Goal: Task Accomplishment & Management: Complete application form

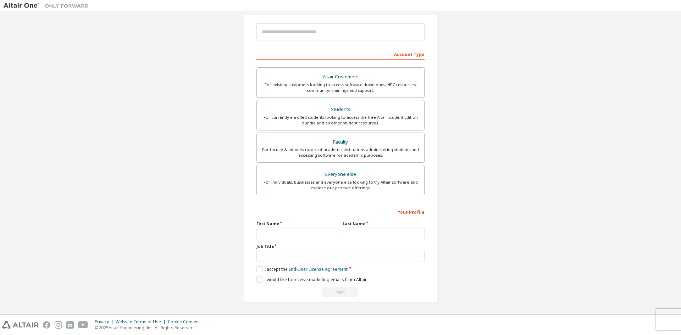
scroll to position [81, 0]
click at [529, 142] on div "Create an Altair One Account For Free Trials, Licenses, Downloads, Learning & D…" at bounding box center [341, 123] width 674 height 376
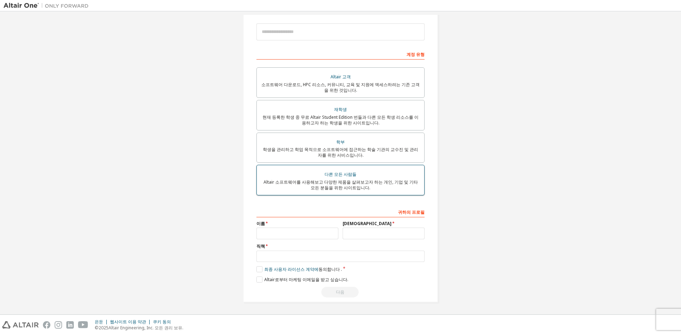
click at [341, 188] on font "Altair 소프트웨어를 사용해보고 다양한 제품을 살펴보고자 하는 개인, 기업 및 기타 모든 분들을 위한 사이트입니다." at bounding box center [340, 185] width 154 height 12
click at [304, 232] on input "text" at bounding box center [297, 234] width 82 height 12
type input "********"
type input "***"
type input "*"
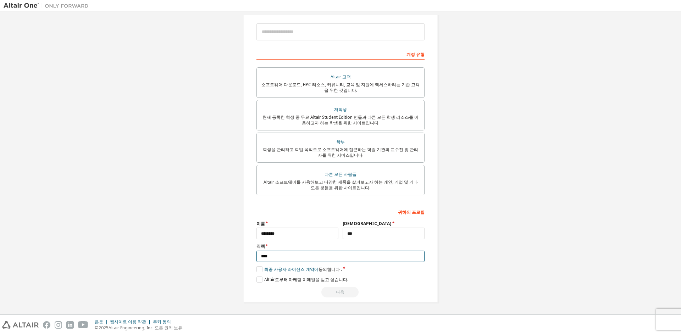
type input "****"
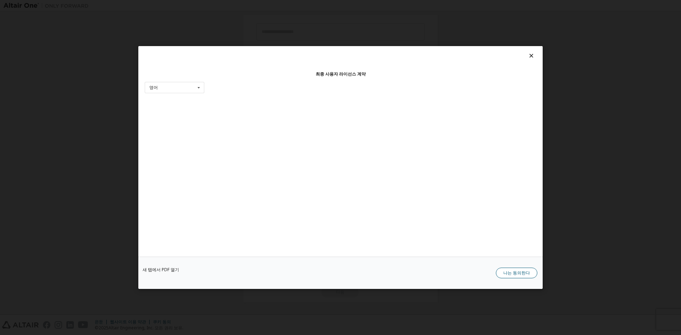
click at [521, 275] on font "나는 동의한다" at bounding box center [516, 273] width 27 height 6
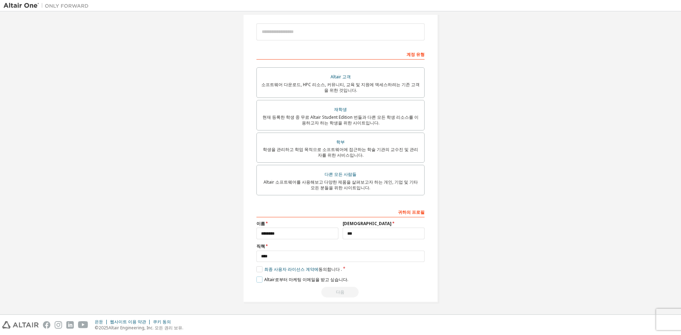
click at [259, 279] on label "Altair로부터 마케팅 이메일을 받고 싶습니다." at bounding box center [302, 280] width 92 height 6
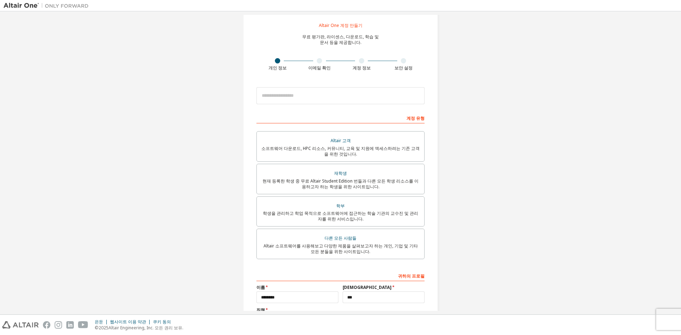
scroll to position [10, 0]
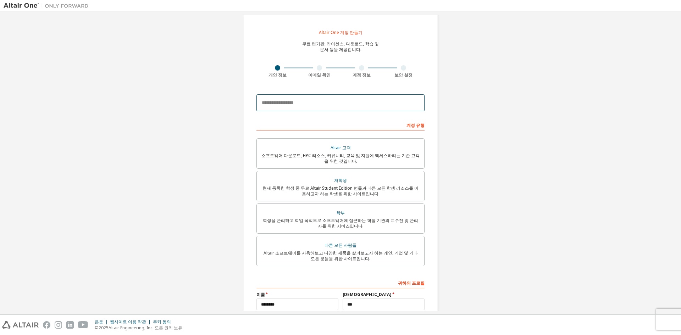
click at [307, 102] on input "email" at bounding box center [340, 102] width 168 height 17
type input "**********"
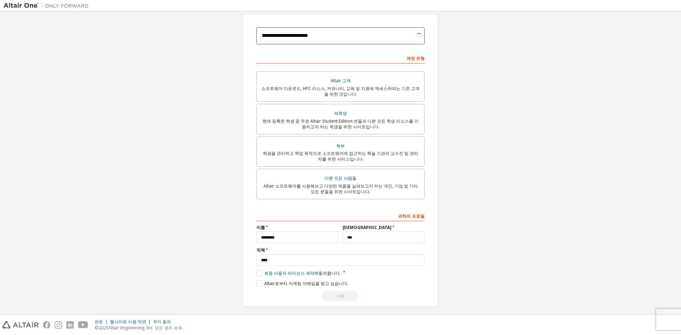
scroll to position [81, 0]
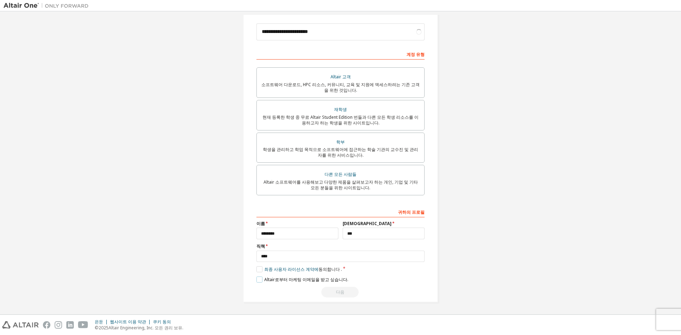
click at [261, 279] on label "Altair로부터 마케팅 이메일을 받고 싶습니다." at bounding box center [302, 280] width 92 height 6
click at [334, 285] on div "**********" at bounding box center [340, 252] width 168 height 92
click at [330, 290] on button "다음" at bounding box center [339, 292] width 37 height 11
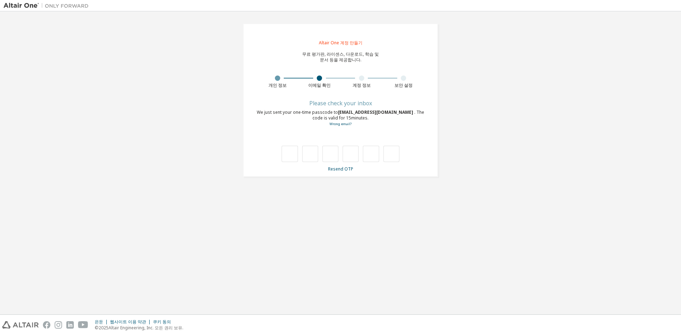
scroll to position [0, 0]
click at [291, 155] on input "text" at bounding box center [290, 154] width 16 height 16
type input "*"
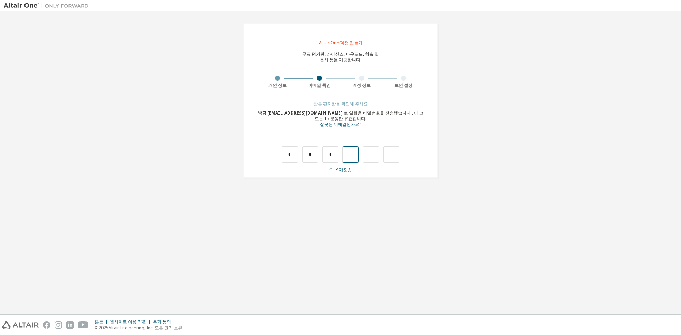
type input "*"
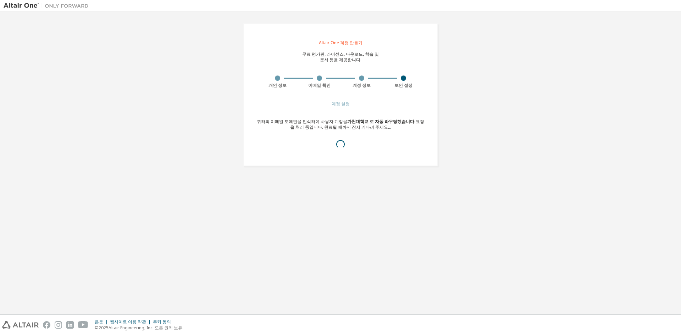
drag, startPoint x: 265, startPoint y: 121, endPoint x: 433, endPoint y: 127, distance: 168.9
click at [433, 127] on div "Altair One 계정 만들기 무료 평가판, 라이센스, 다운로드, 학습 및 문서 등을 제공합니다. 개인 정보 이메일 확인 계정 정보 보안 설…" at bounding box center [340, 94] width 195 height 143
drag, startPoint x: 349, startPoint y: 124, endPoint x: 439, endPoint y: 138, distance: 91.2
click at [424, 136] on div "귀하의 이메일 도메인을 인식하여 사용자 계정을 가천대학교 로 자동 라우팅했습니다 . 요청을 처리 중입니다. 완료될 때까지 잠시 기다려 주세요.…" at bounding box center [340, 136] width 168 height 34
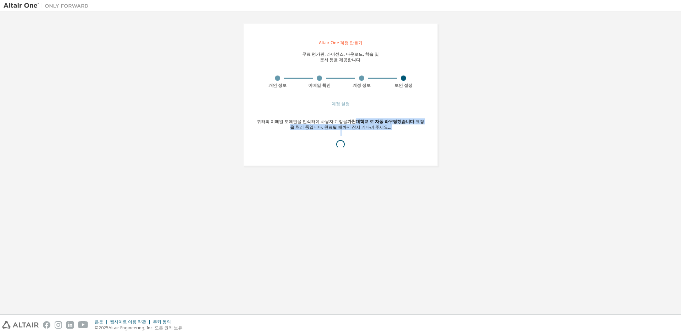
click at [439, 138] on div "Altair One 계정 만들기 무료 평가판, 라이센스, 다운로드, 학습 및 문서 등을 제공합니다. 개인 정보 이메일 확인 계정 정보 보안 설…" at bounding box center [340, 95] width 212 height 160
